Goal: Task Accomplishment & Management: Use online tool/utility

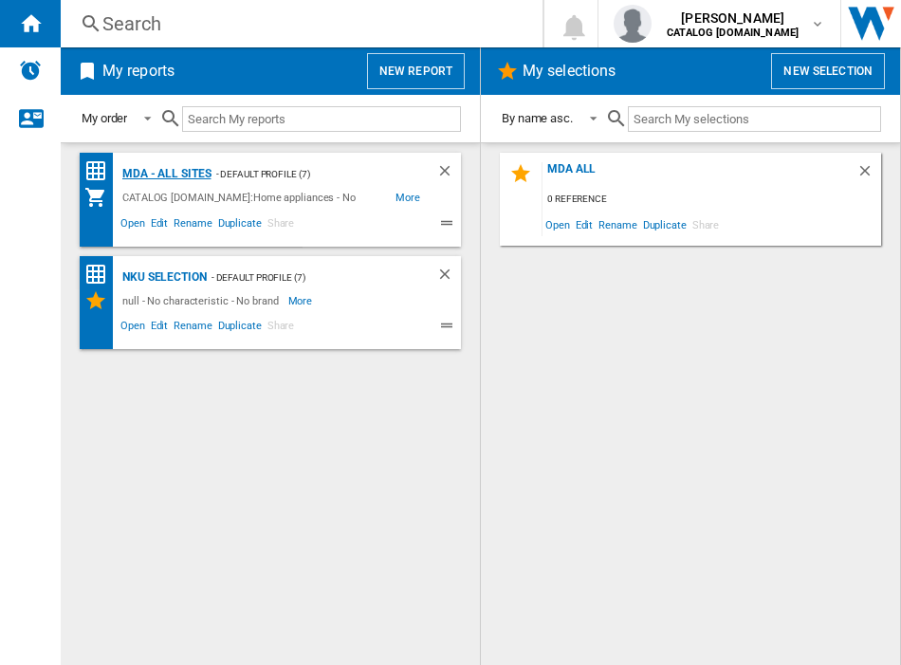
click at [144, 175] on div "MDA - All sites" at bounding box center [165, 174] width 94 height 24
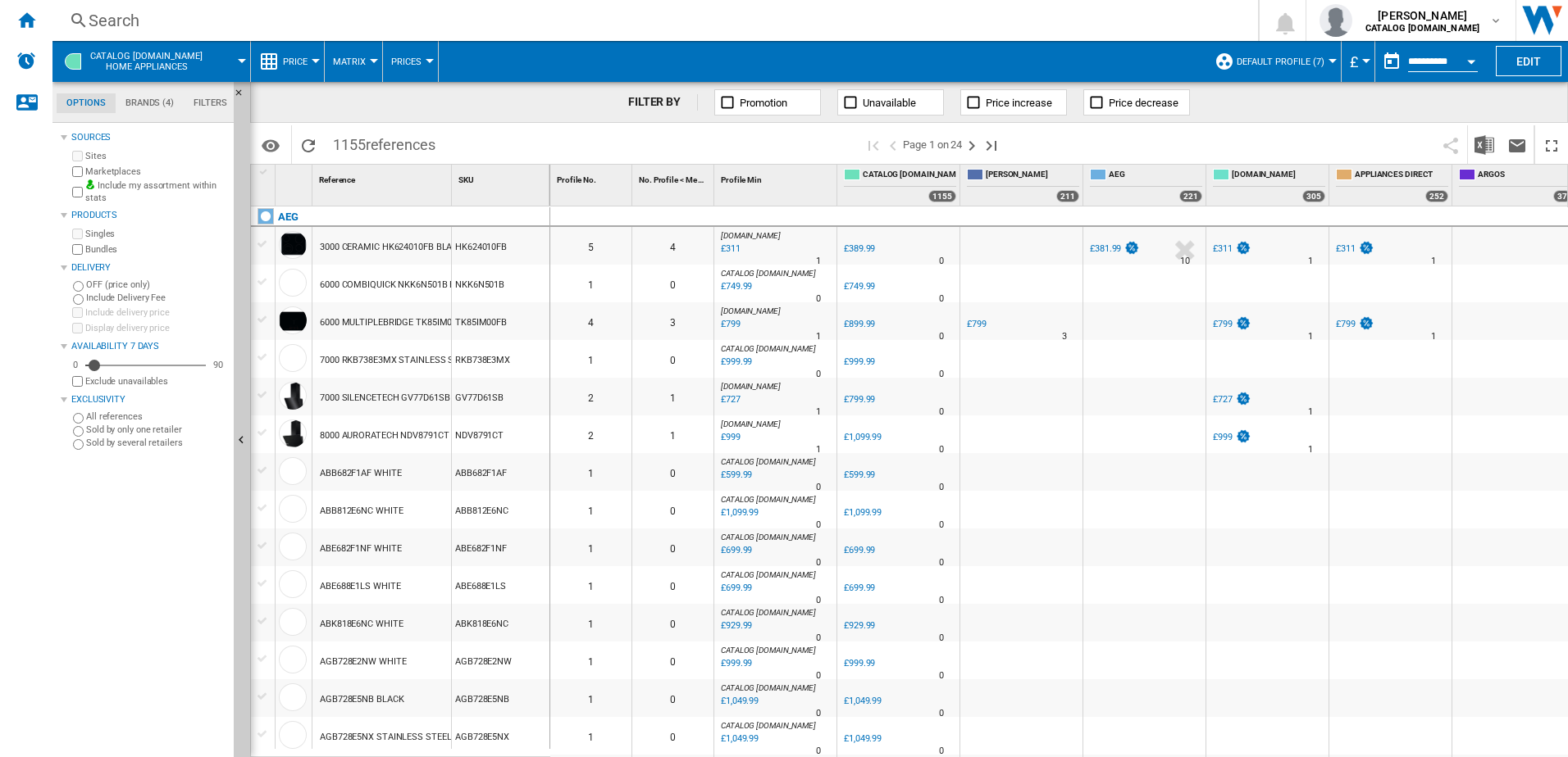
click at [778, 63] on button "Default profile (7)" at bounding box center [1284, 60] width 96 height 41
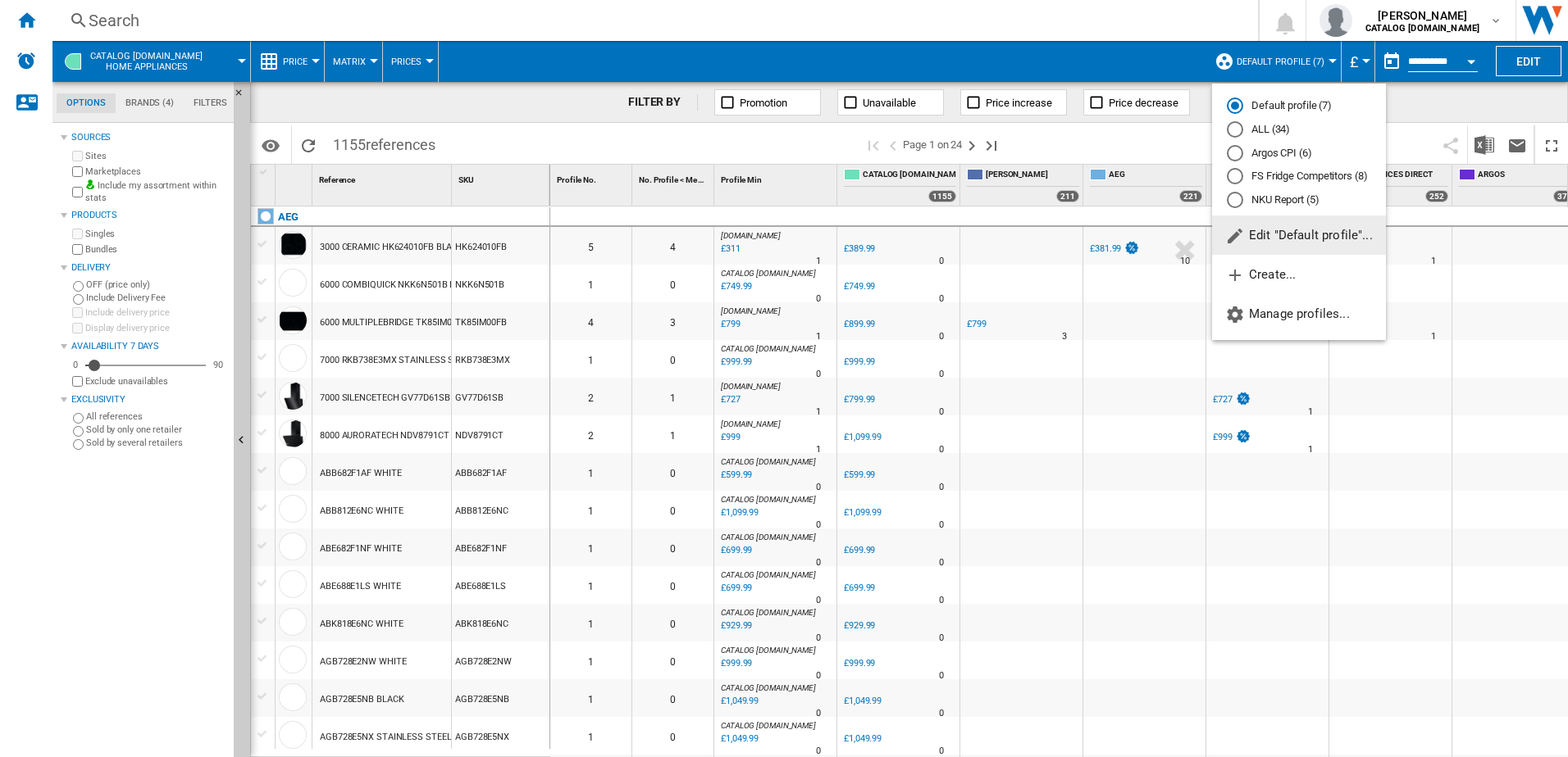
click at [778, 125] on md-radio-button "ALL (34)" at bounding box center [1298, 130] width 144 height 16
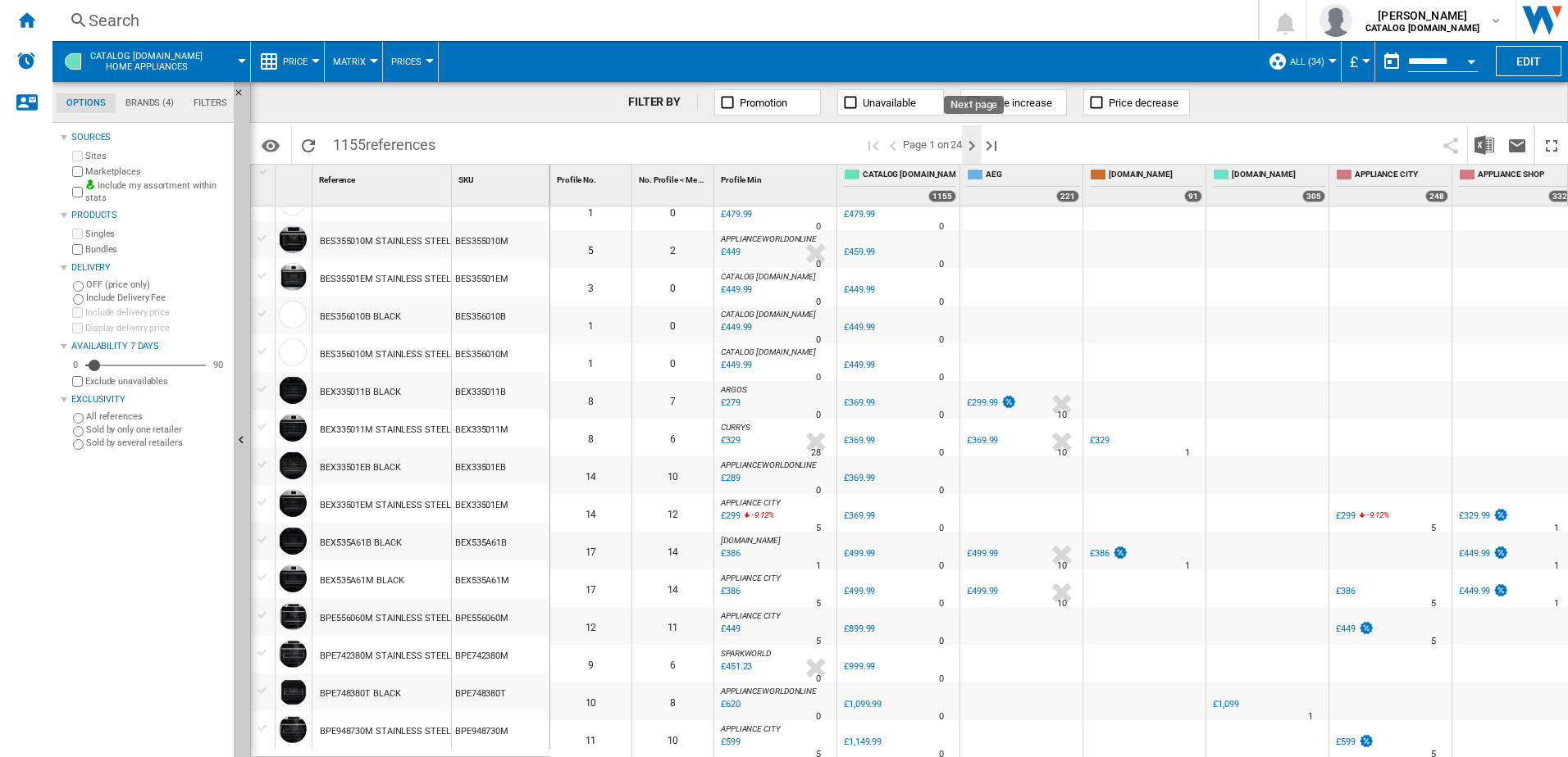
click at [778, 150] on ng-md-icon "Next page" at bounding box center [972, 145] width 20 height 20
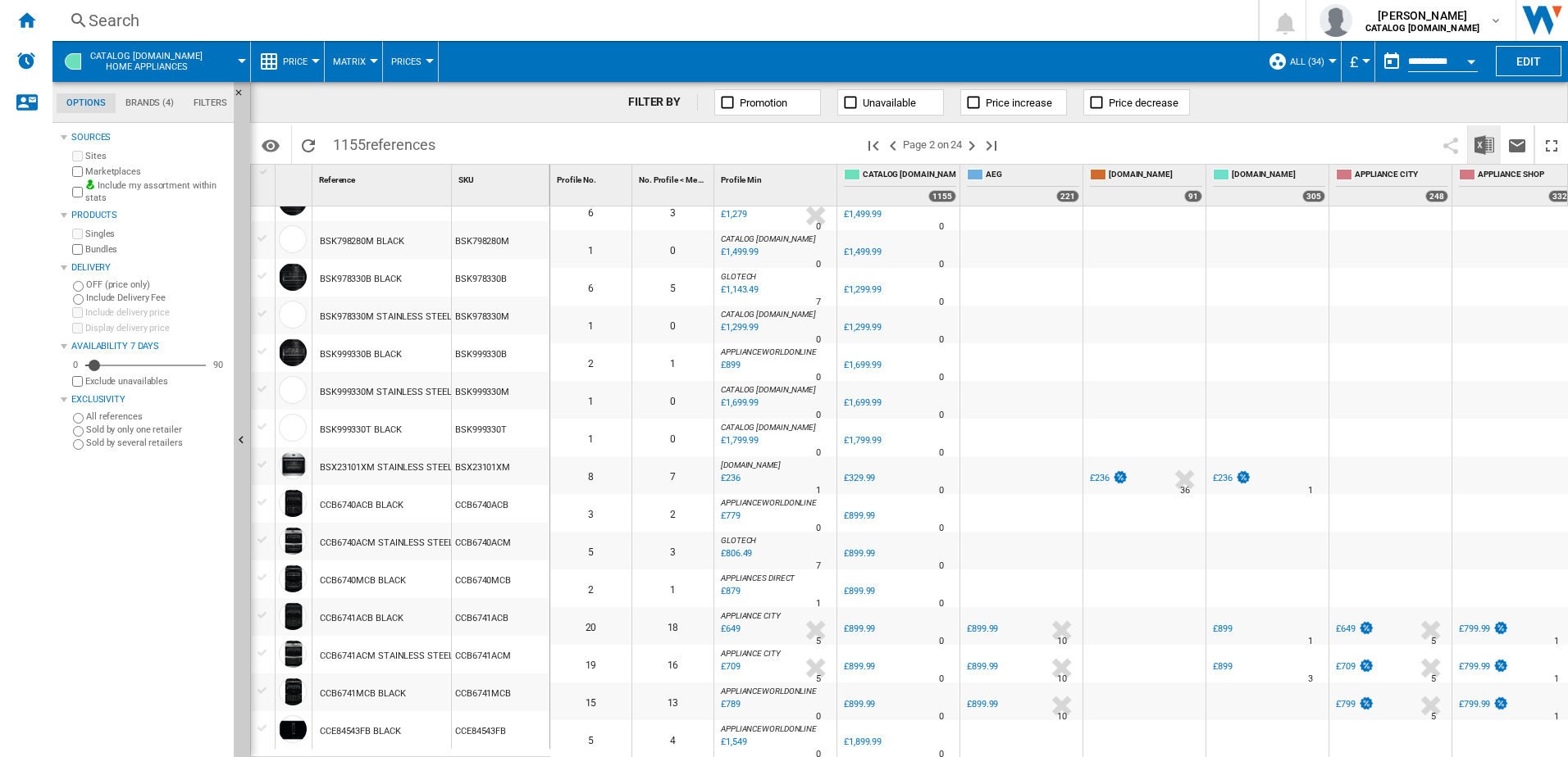
click at [778, 139] on img "Download in Excel" at bounding box center [1484, 145] width 20 height 20
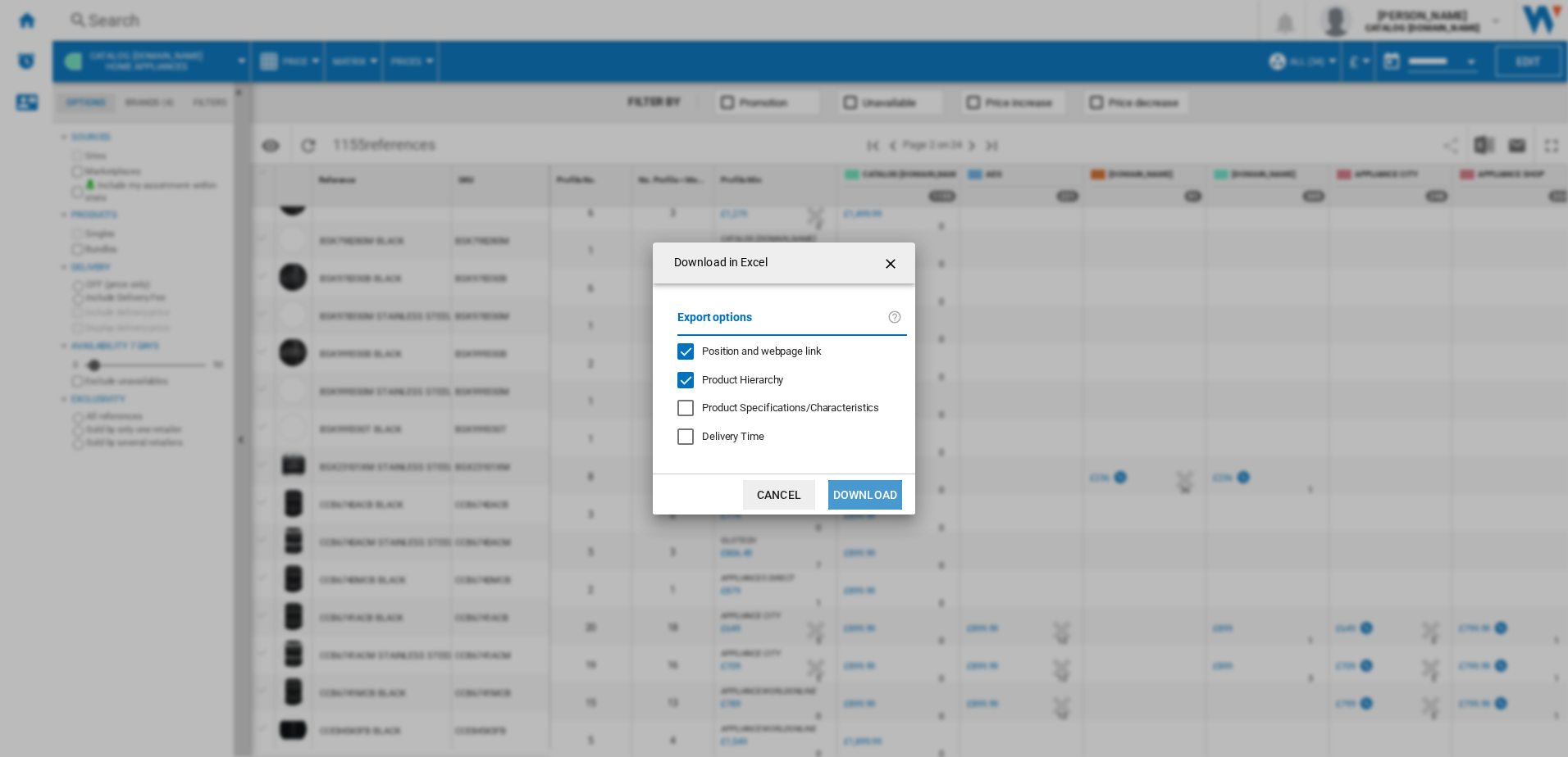
click at [778, 495] on button "Download" at bounding box center [864, 495] width 73 height 29
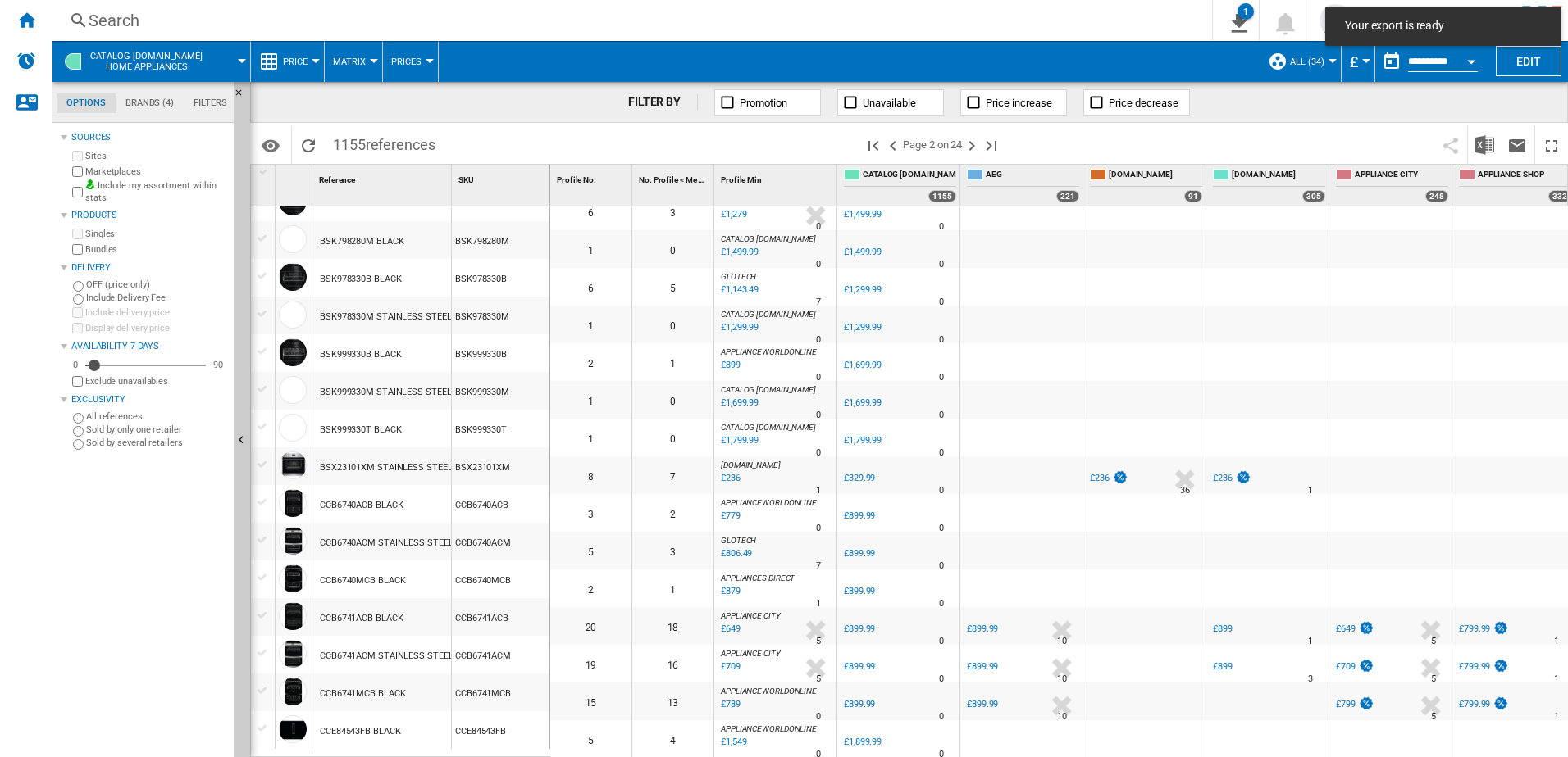
click at [778, 24] on span "Your export is ready" at bounding box center [1443, 26] width 207 height 16
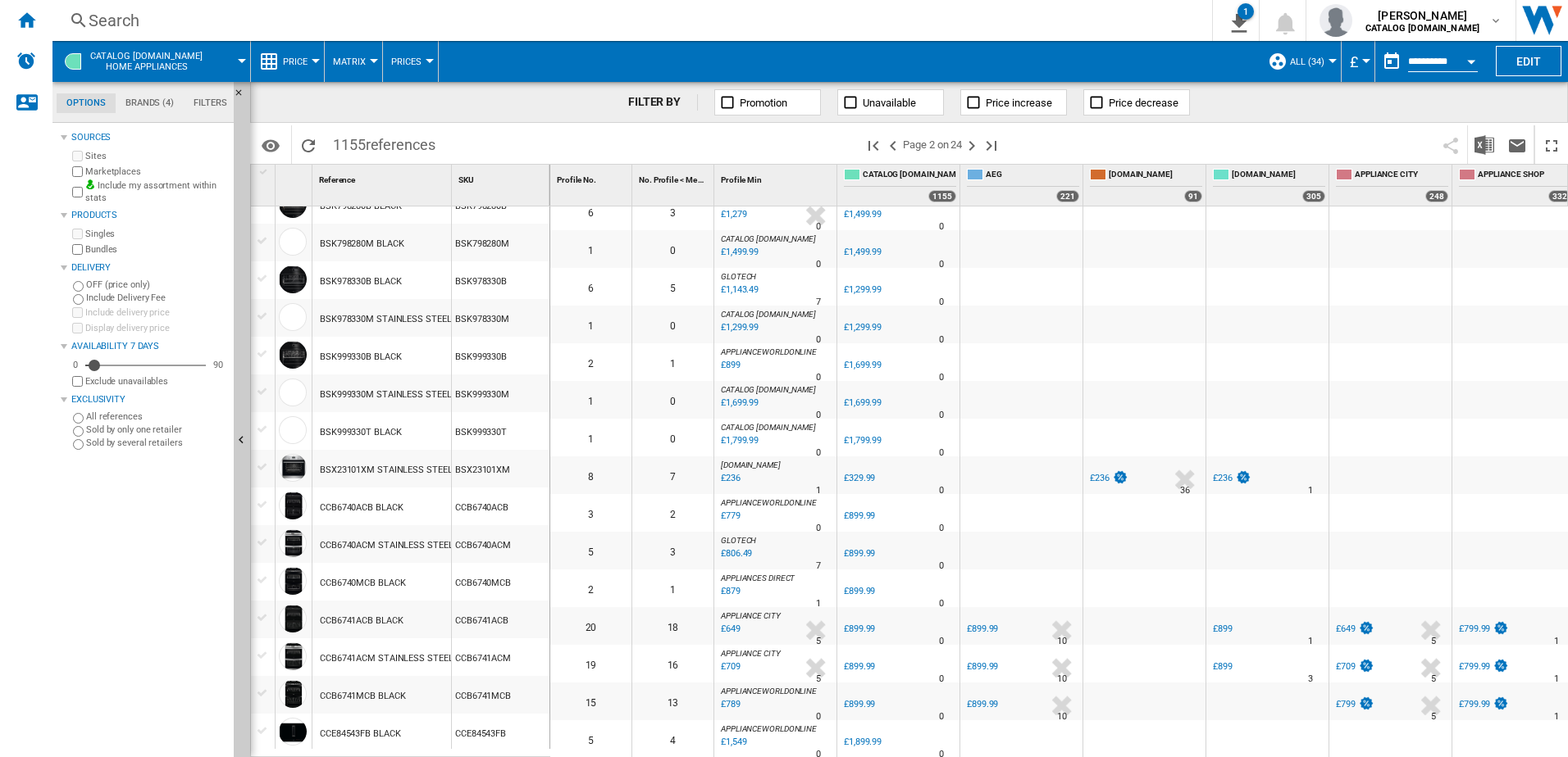
scroll to position [1362, 0]
click at [778, 42] on md-menu "ALL (34) Default profile (7) ALL (34) Argos CPI (6) FS Fridge Competitors (8) N…" at bounding box center [1300, 60] width 82 height 41
click at [778, 60] on button "ALL (34)" at bounding box center [1310, 60] width 42 height 41
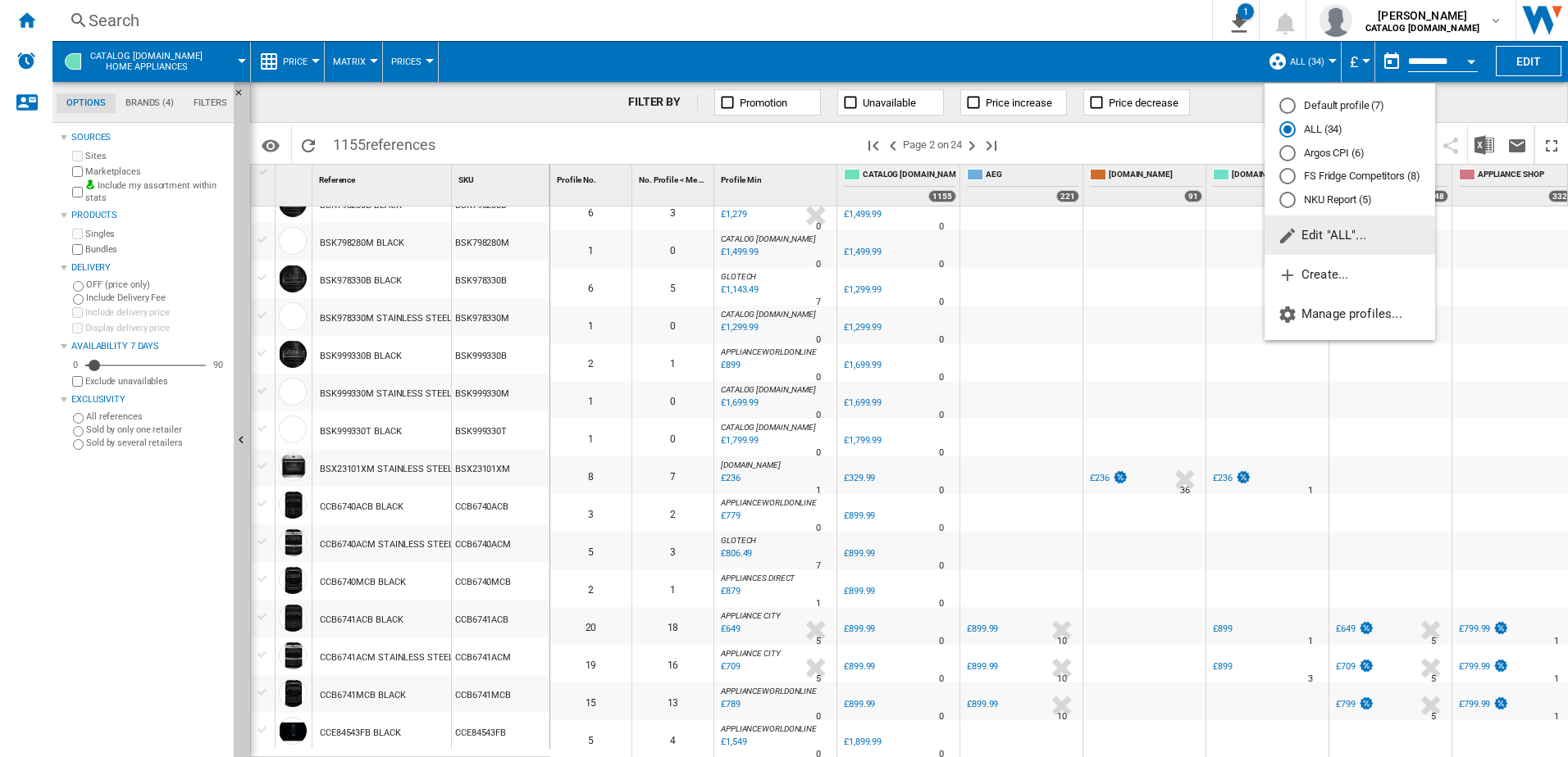
click at [778, 234] on span "Edit "ALL"..." at bounding box center [1322, 235] width 88 height 15
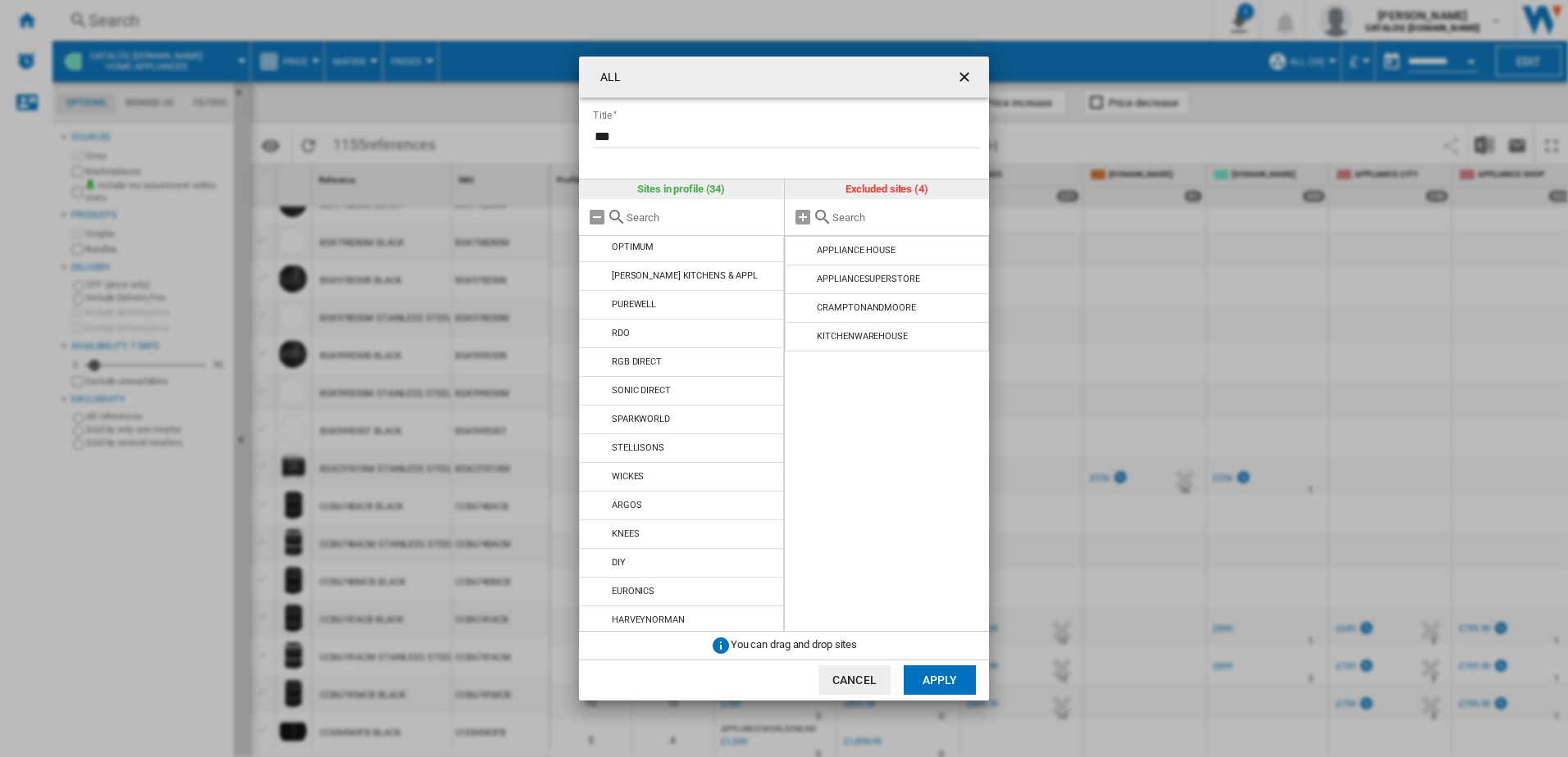
scroll to position [582, 0]
click at [778, 574] on button "Cancel" at bounding box center [854, 680] width 72 height 29
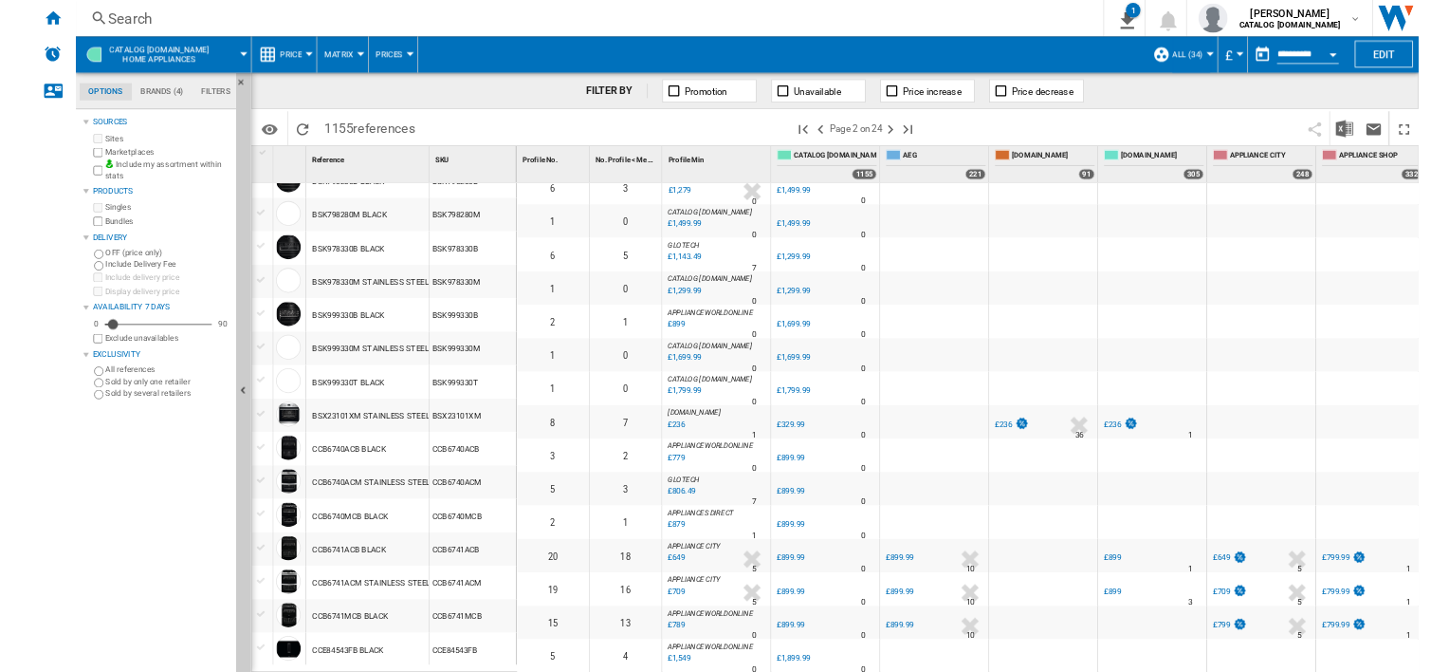
scroll to position [1575, 0]
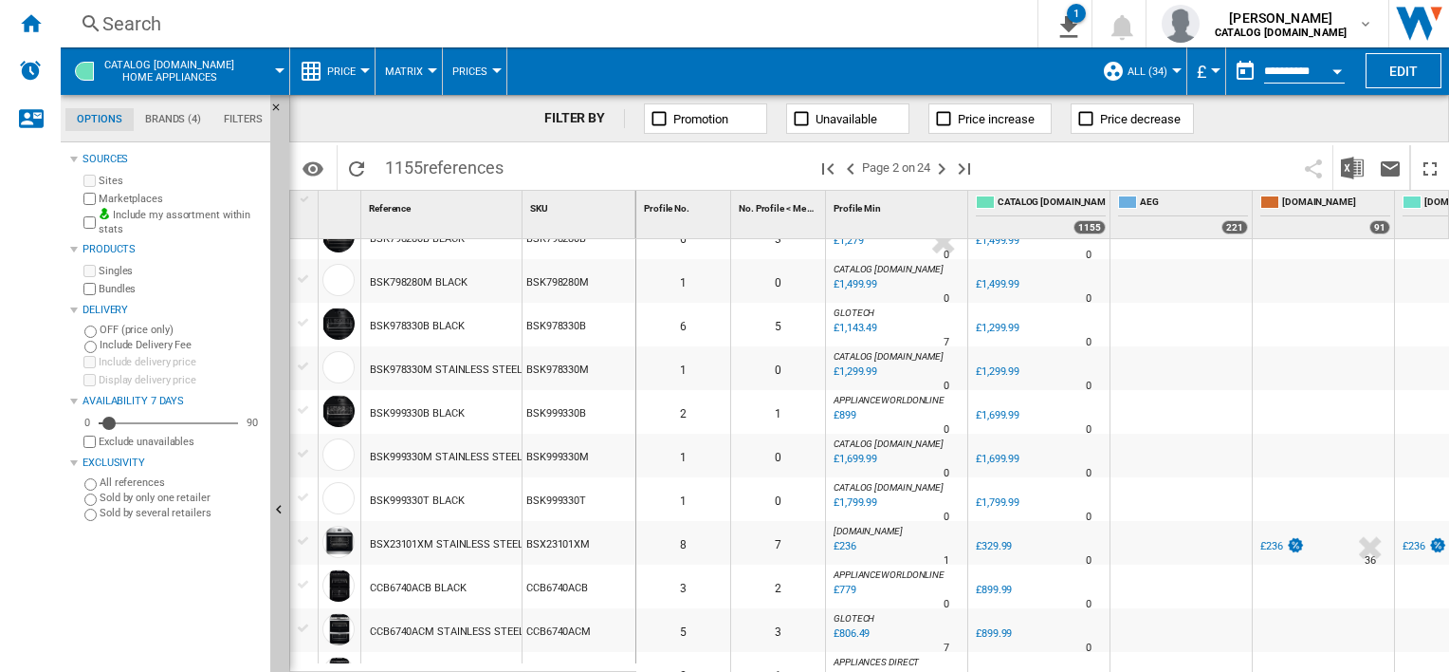
click at [239, 17] on div "Search" at bounding box center [545, 23] width 886 height 27
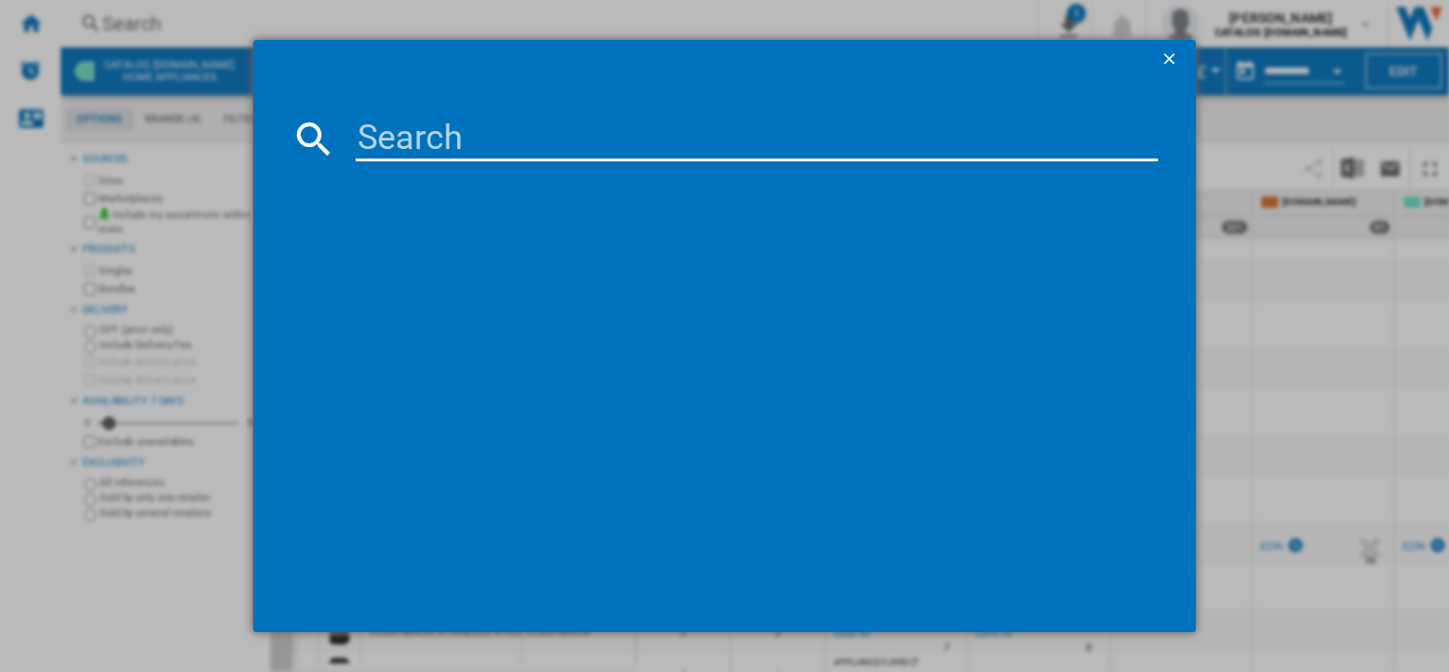
click at [474, 137] on input at bounding box center [757, 139] width 802 height 46
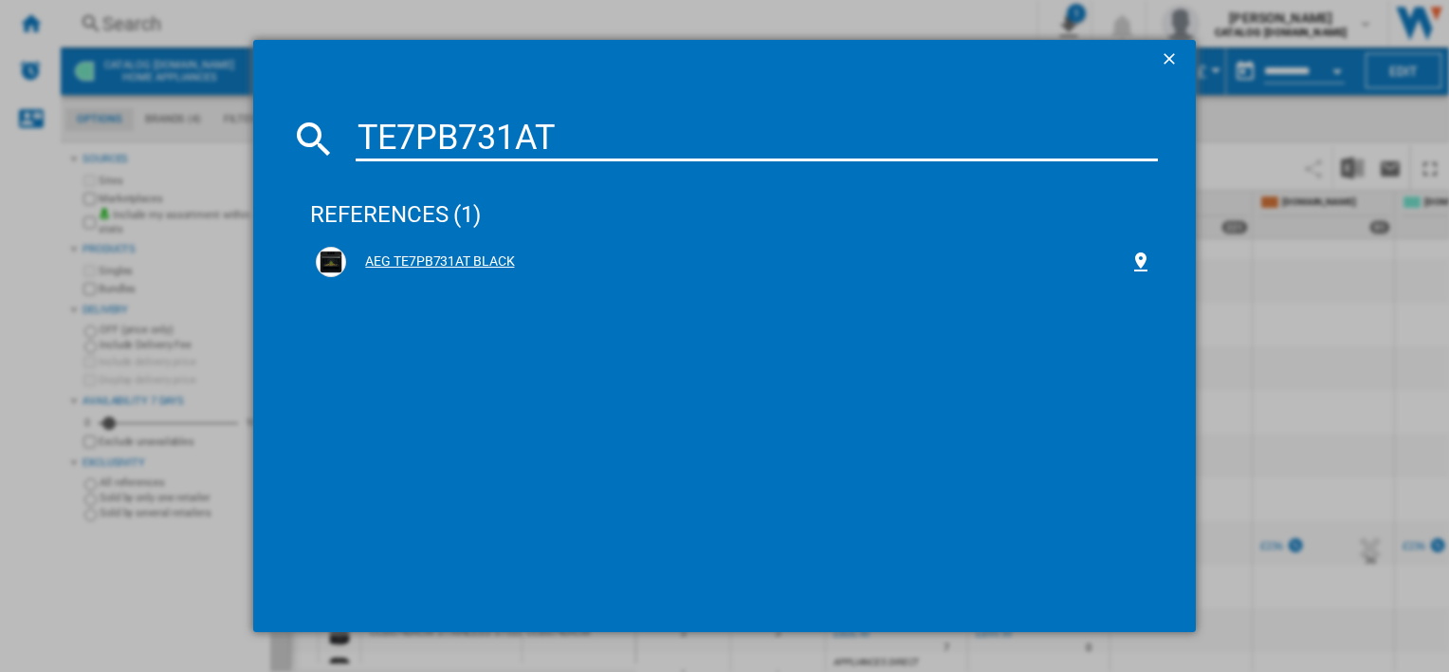
type input "TE7PB731AT"
click at [440, 262] on div "AEG TE7PB731AT BLACK" at bounding box center [737, 261] width 783 height 19
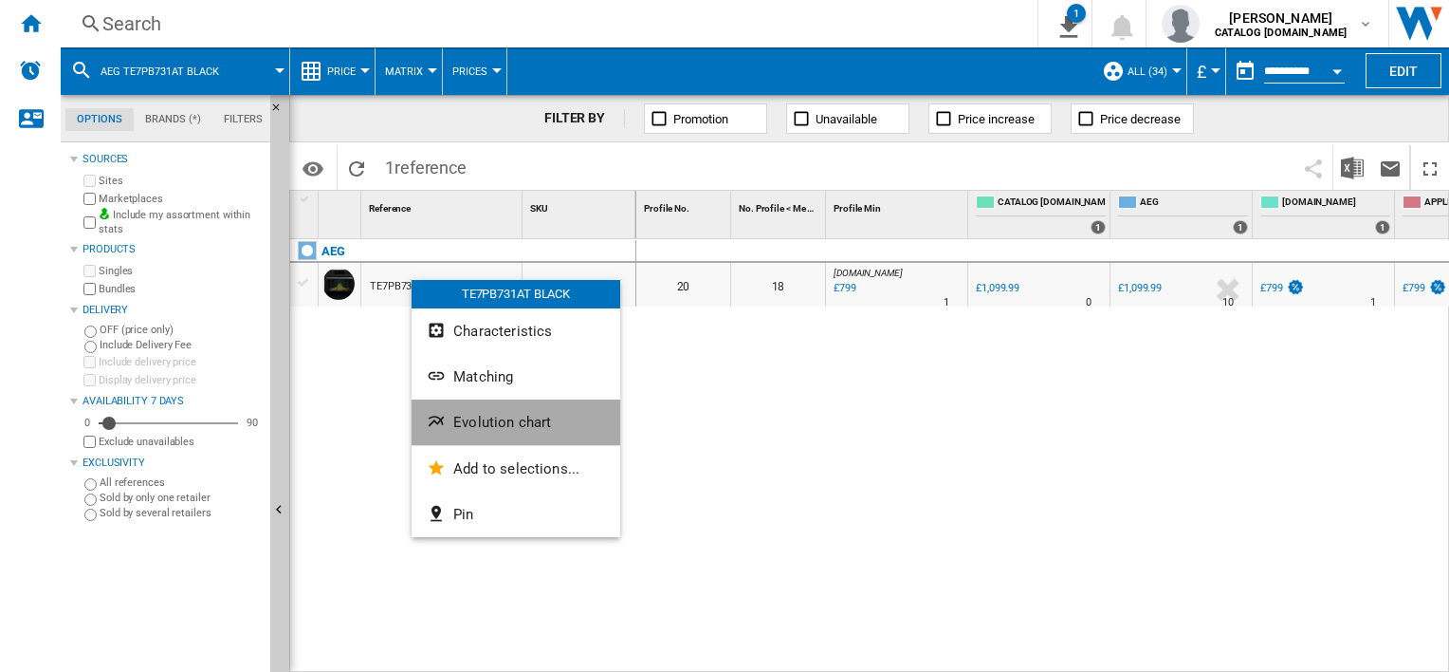
click at [507, 429] on span "Evolution chart" at bounding box center [502, 422] width 98 height 17
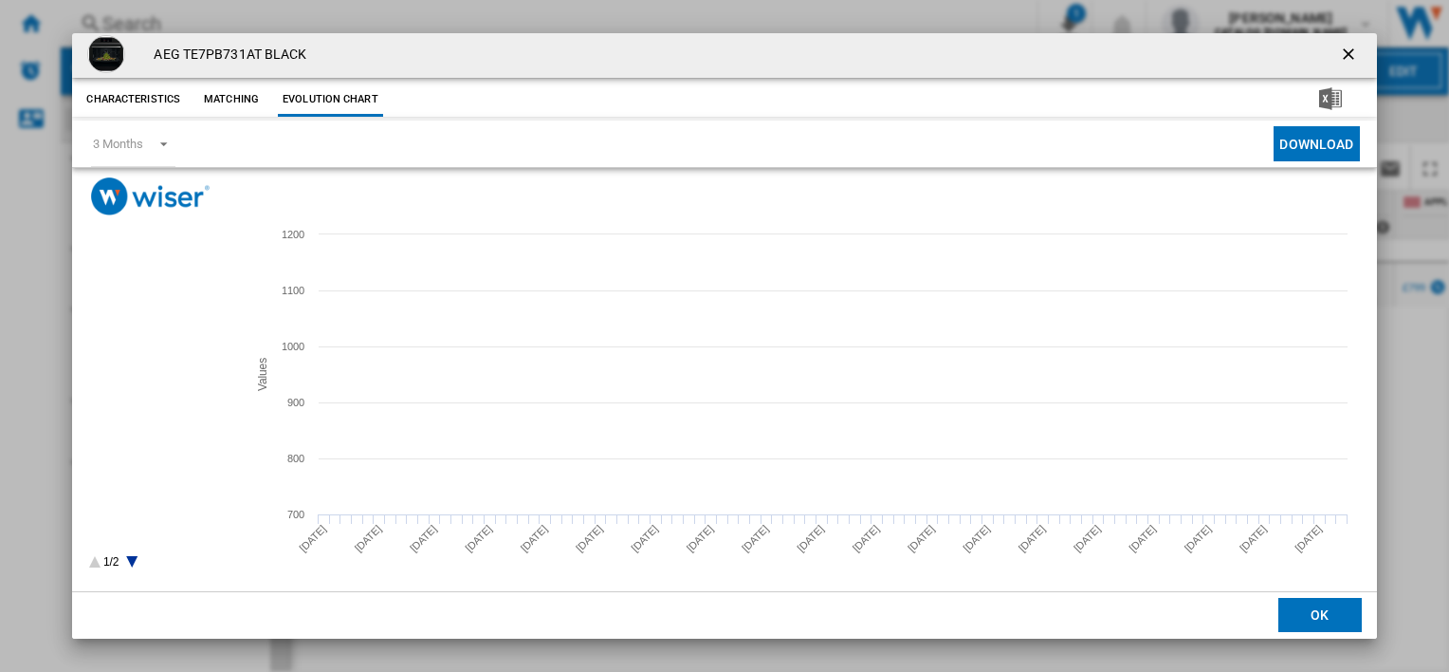
scroll to position [6, 0]
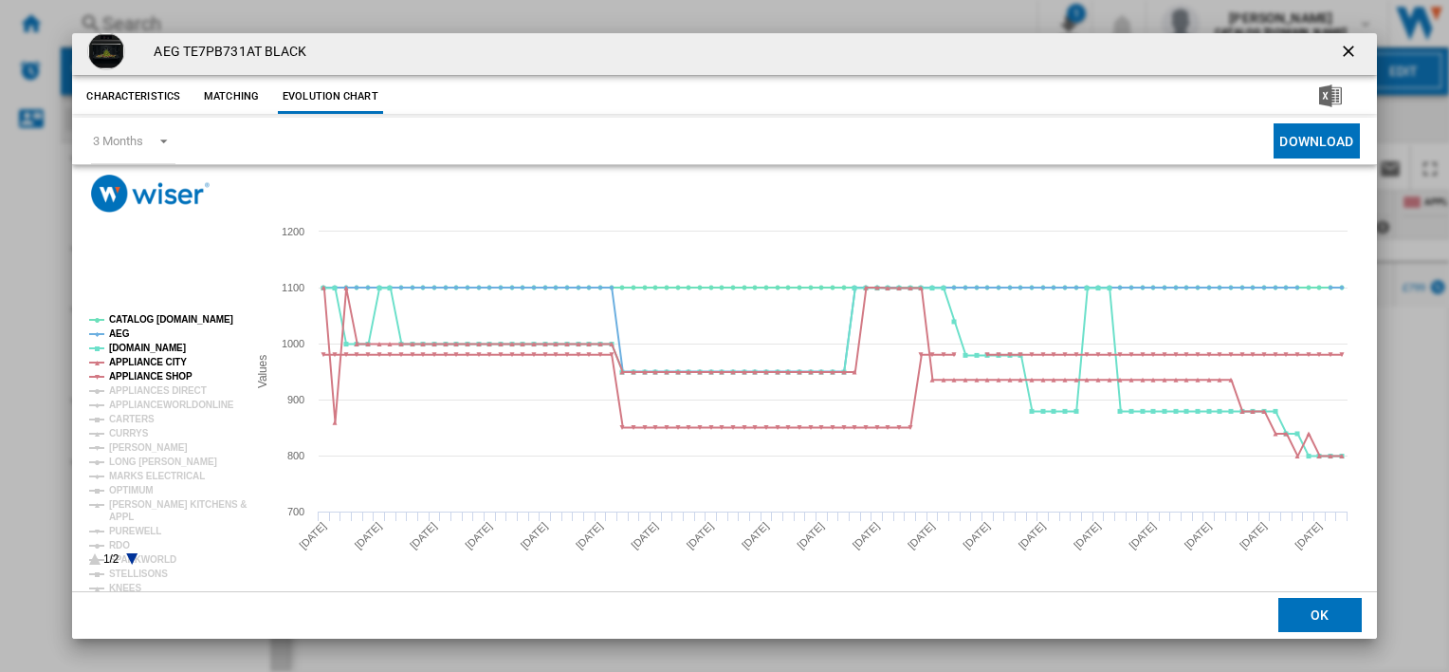
click at [132, 560] on icon "Product popup" at bounding box center [132, 558] width 11 height 11
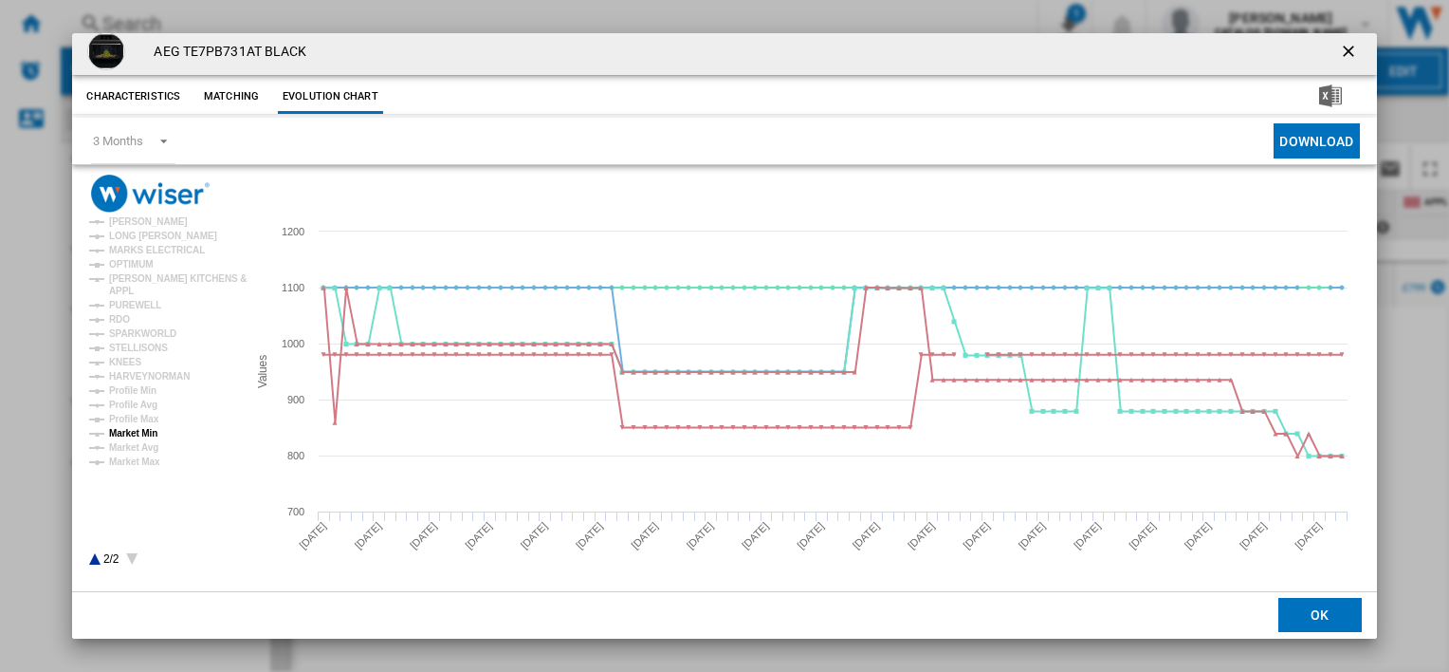
click at [137, 433] on tspan "Market Min" at bounding box center [133, 433] width 48 height 10
click at [38, 228] on div "AEG TE7PB731AT BLACK Characteristics Matching Evolution chart price £1,099.99 d…" at bounding box center [724, 336] width 1449 height 672
click at [900, 49] on ng-md-icon "getI18NText('BUTTONS.CLOSE_DIALOG')" at bounding box center [1350, 53] width 23 height 23
